Goal: Transaction & Acquisition: Purchase product/service

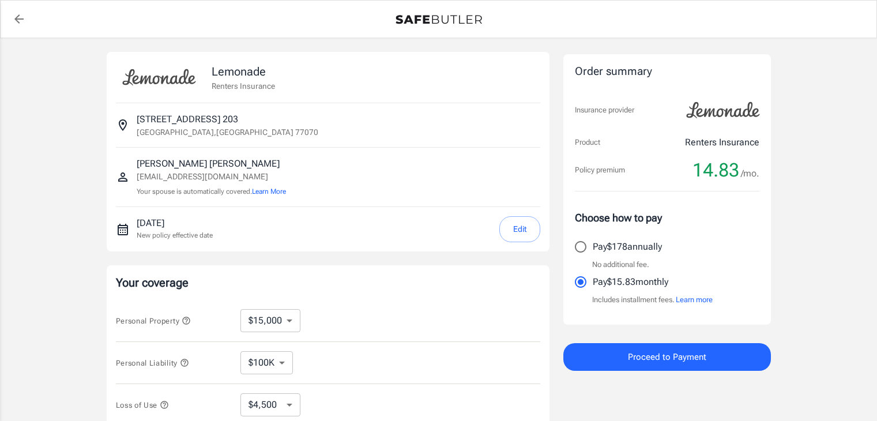
select select "15000"
select select "500"
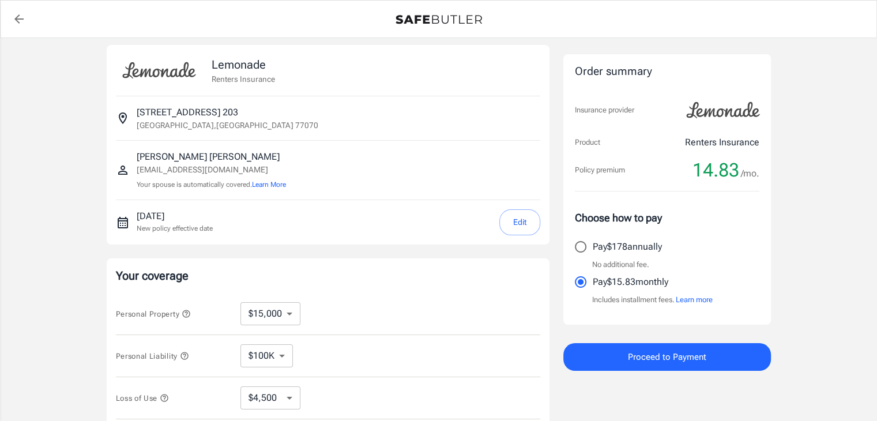
scroll to position [9, 0]
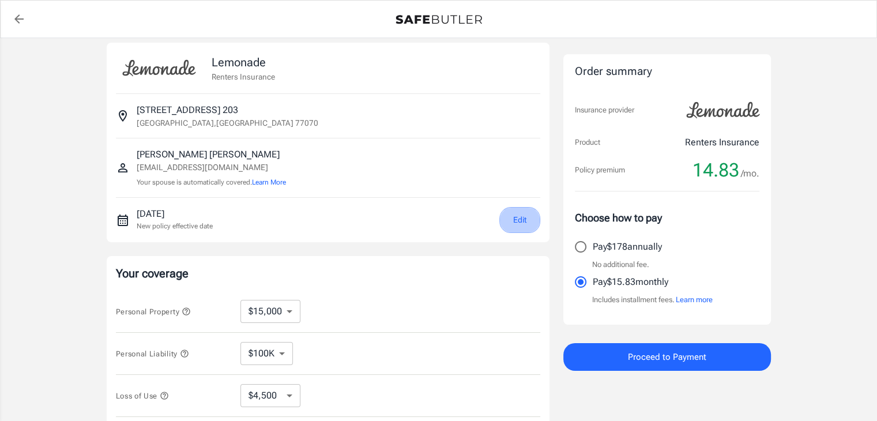
click at [528, 216] on button "Edit" at bounding box center [519, 220] width 41 height 26
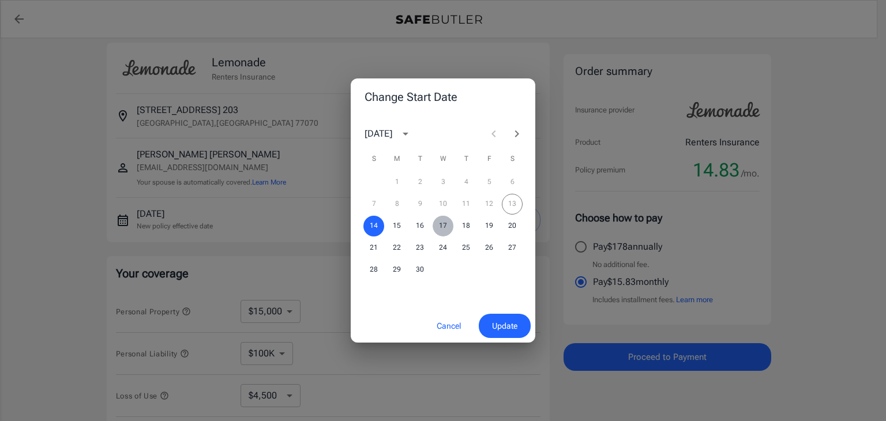
click at [439, 223] on button "17" at bounding box center [443, 226] width 21 height 21
click at [490, 334] on button "Update" at bounding box center [505, 326] width 52 height 25
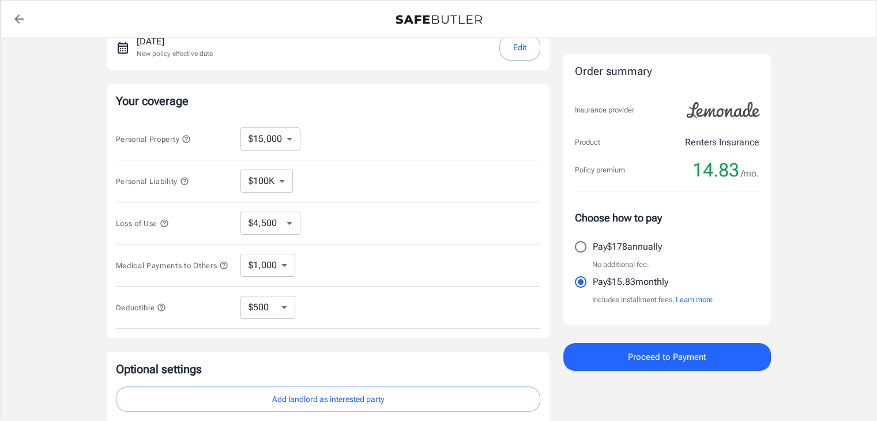
scroll to position [182, 0]
click at [190, 144] on button "Personal Property" at bounding box center [153, 138] width 75 height 14
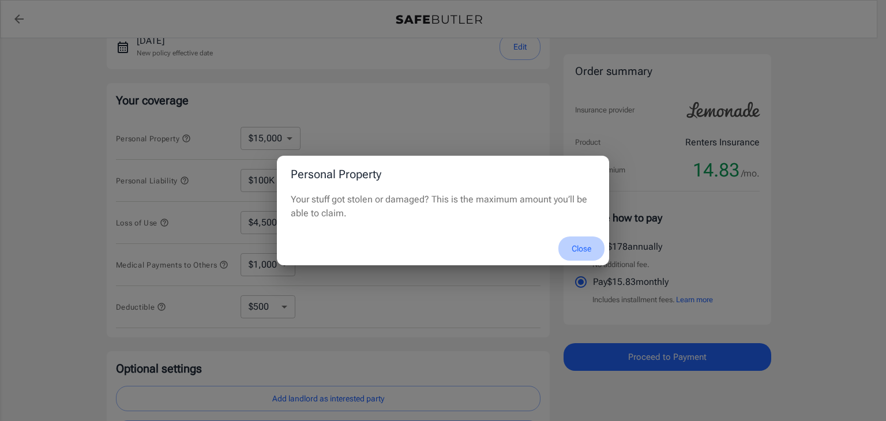
click at [593, 243] on button "Close" at bounding box center [581, 248] width 46 height 25
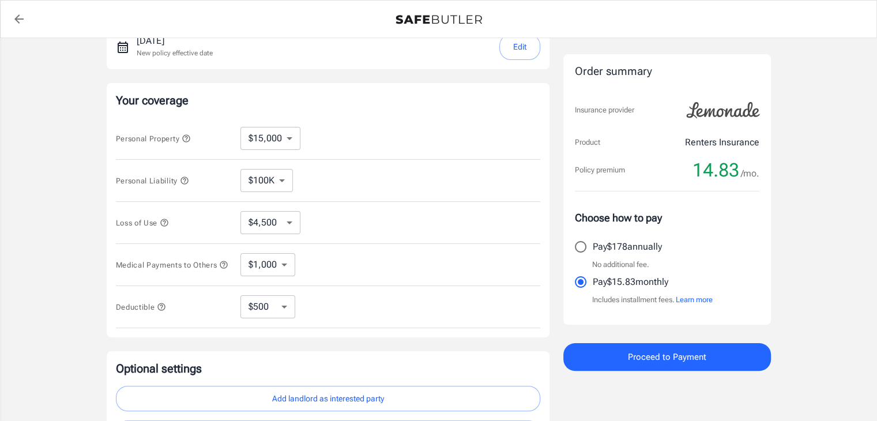
click at [299, 134] on select "$10,000 $15,000 $20,000 $25,000 $30,000 $40,000 $50,000 $100K $150K $200K $250K" at bounding box center [270, 138] width 60 height 23
select select "10000"
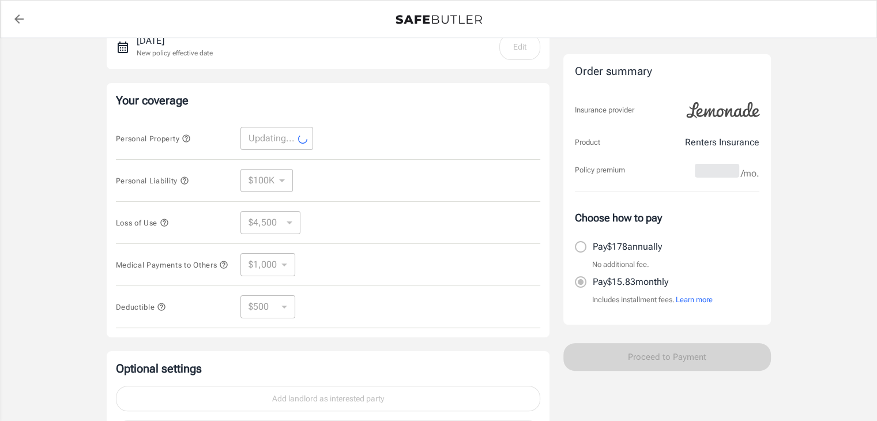
select select "10000"
select select "3000"
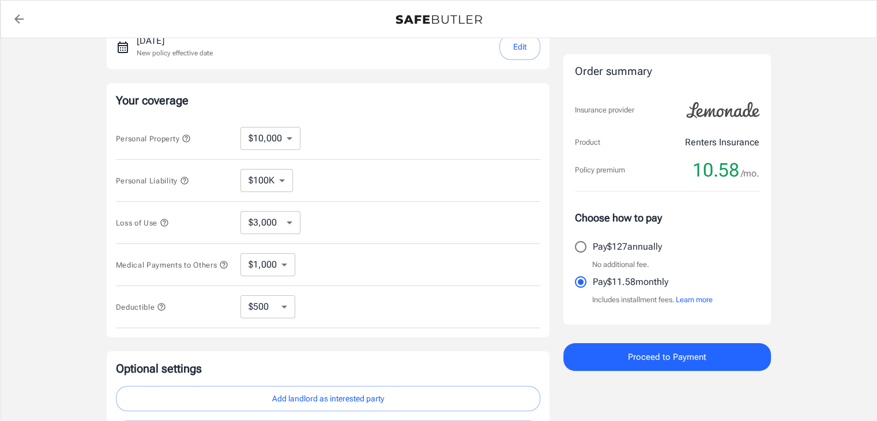
click at [166, 223] on icon "button" at bounding box center [164, 222] width 9 height 9
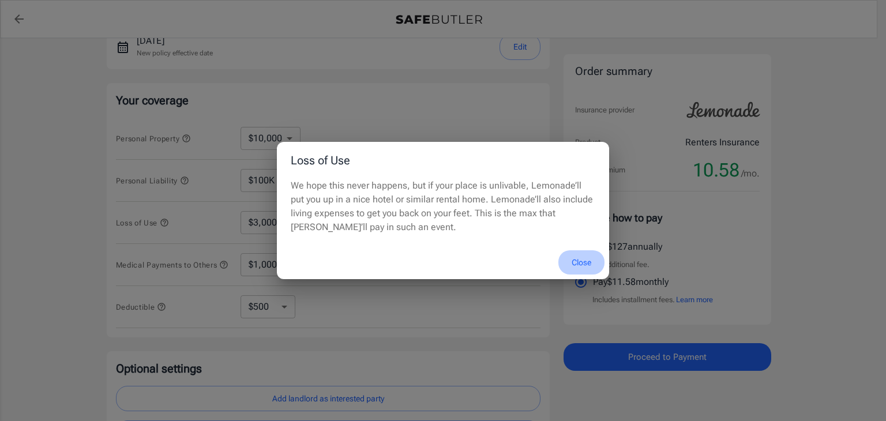
click at [591, 261] on button "Close" at bounding box center [581, 262] width 46 height 25
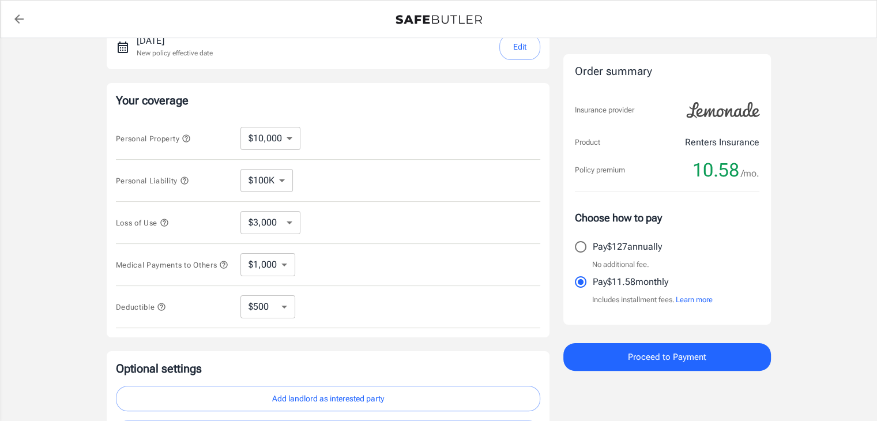
click at [219, 269] on icon "button" at bounding box center [223, 264] width 9 height 9
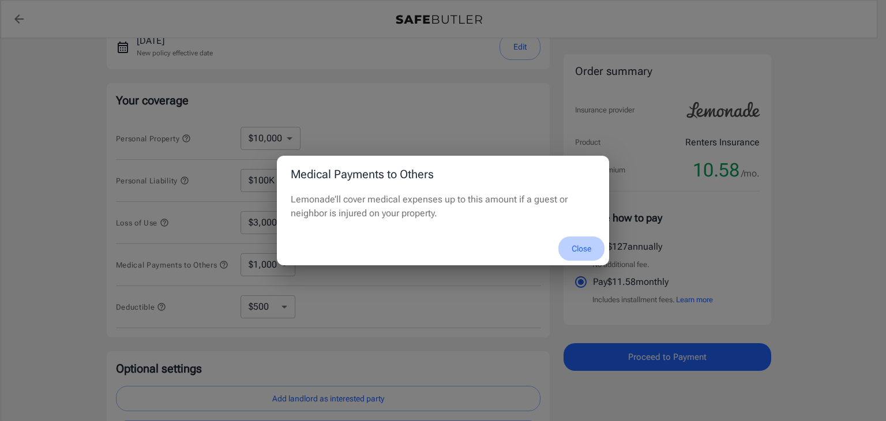
click at [588, 250] on button "Close" at bounding box center [581, 248] width 46 height 25
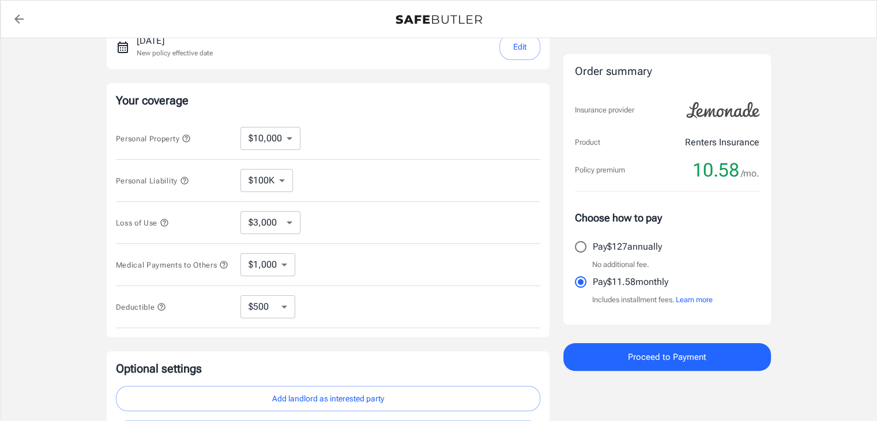
click at [157, 314] on button "Deductible" at bounding box center [141, 307] width 51 height 14
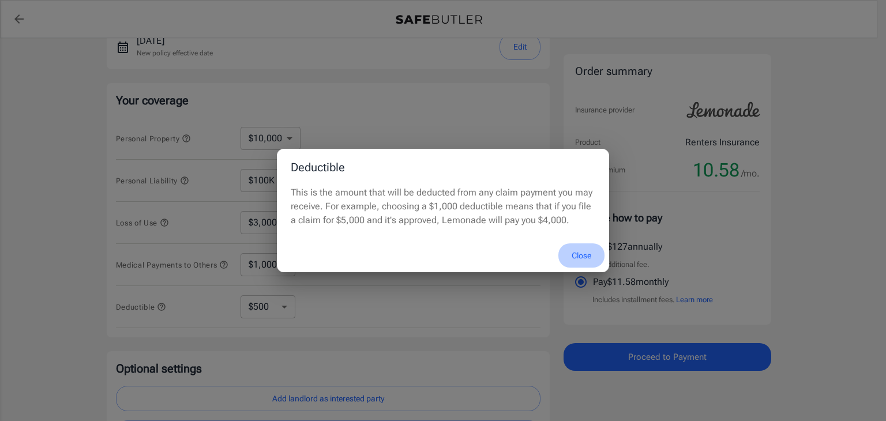
click at [582, 253] on button "Close" at bounding box center [581, 255] width 46 height 25
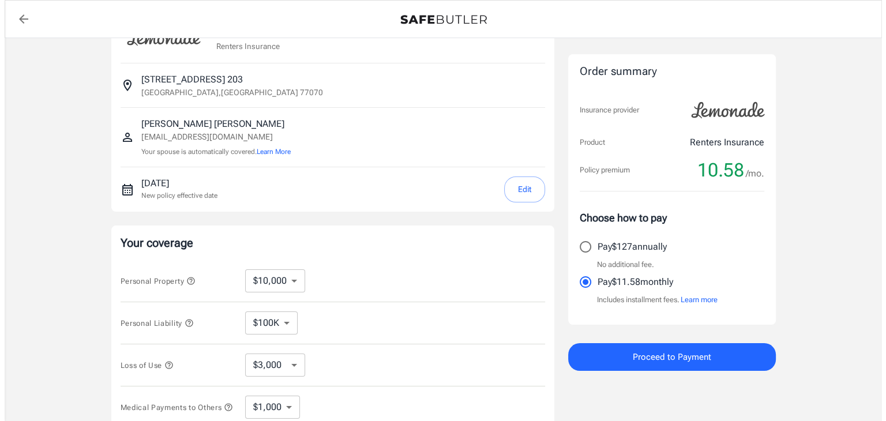
scroll to position [0, 0]
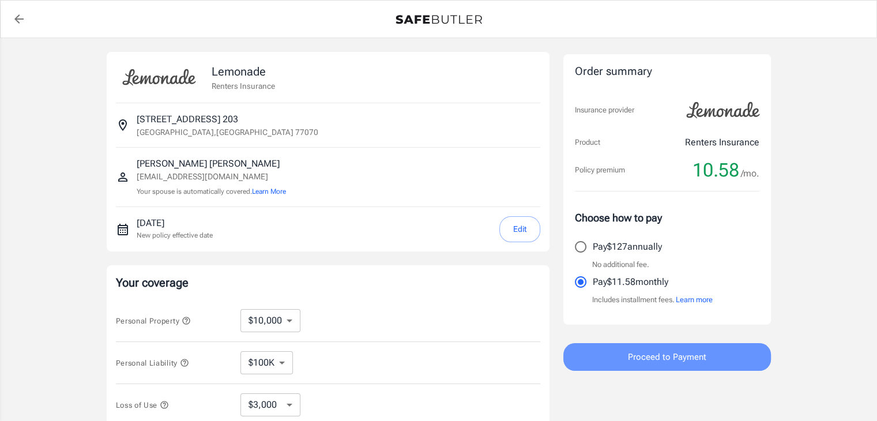
click at [748, 354] on button "Proceed to Payment" at bounding box center [667, 357] width 208 height 28
